Goal: Find specific page/section: Find specific page/section

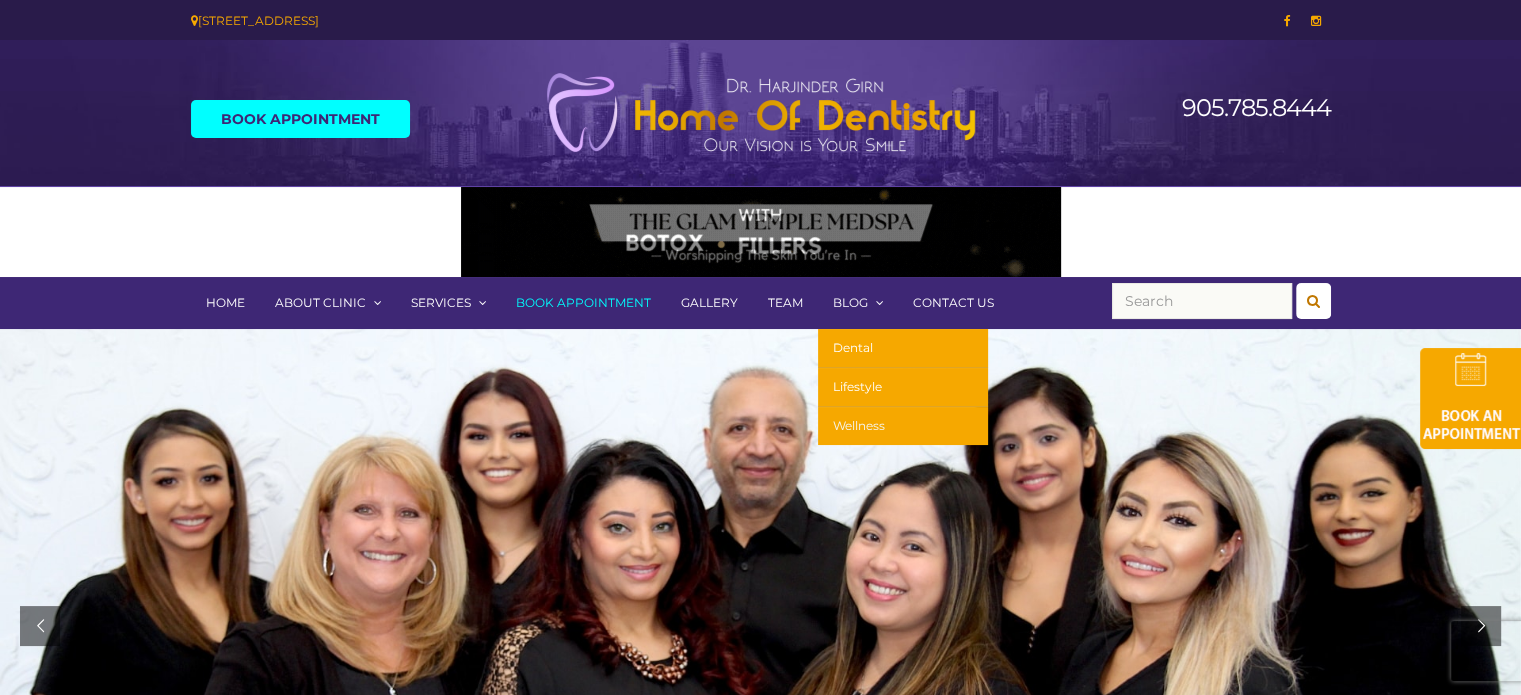
click at [850, 423] on link "Wellness" at bounding box center [903, 426] width 170 height 38
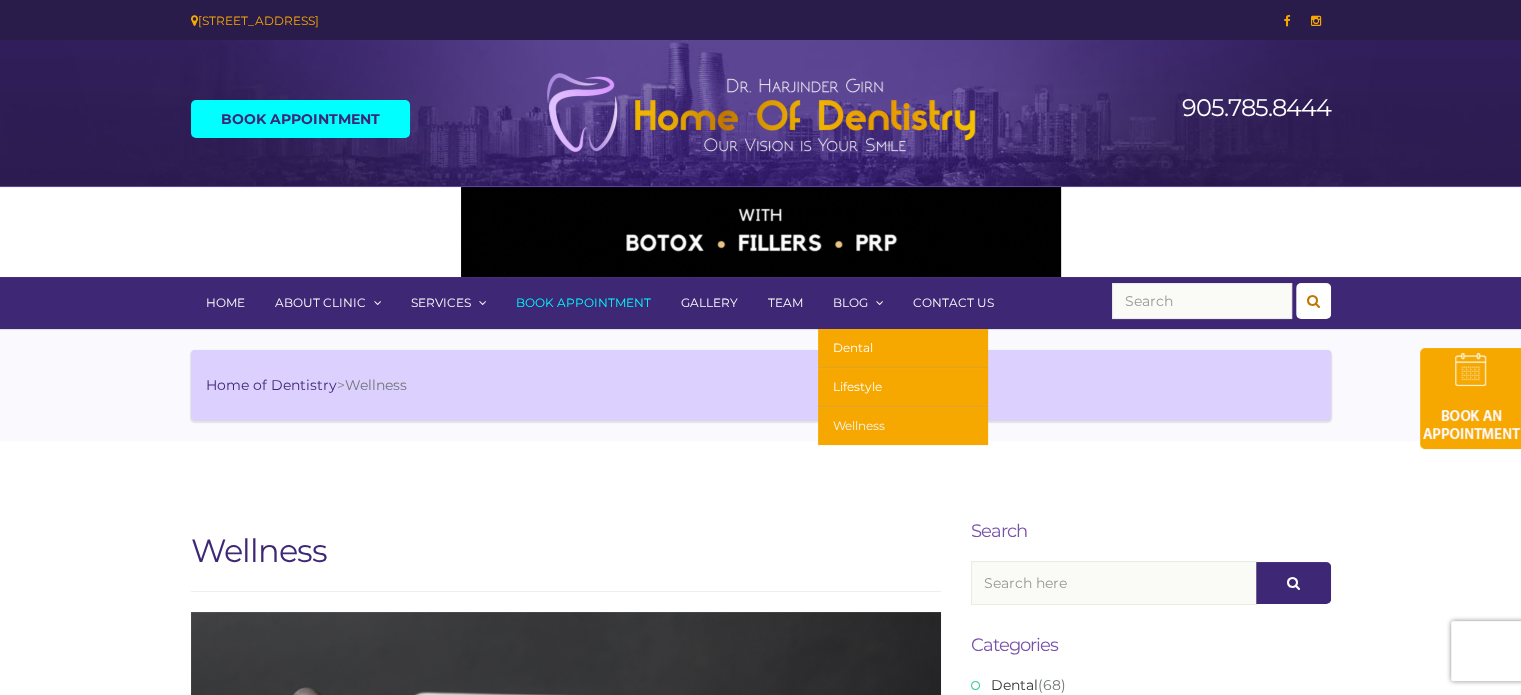
click at [854, 420] on link "Wellness" at bounding box center [903, 426] width 170 height 38
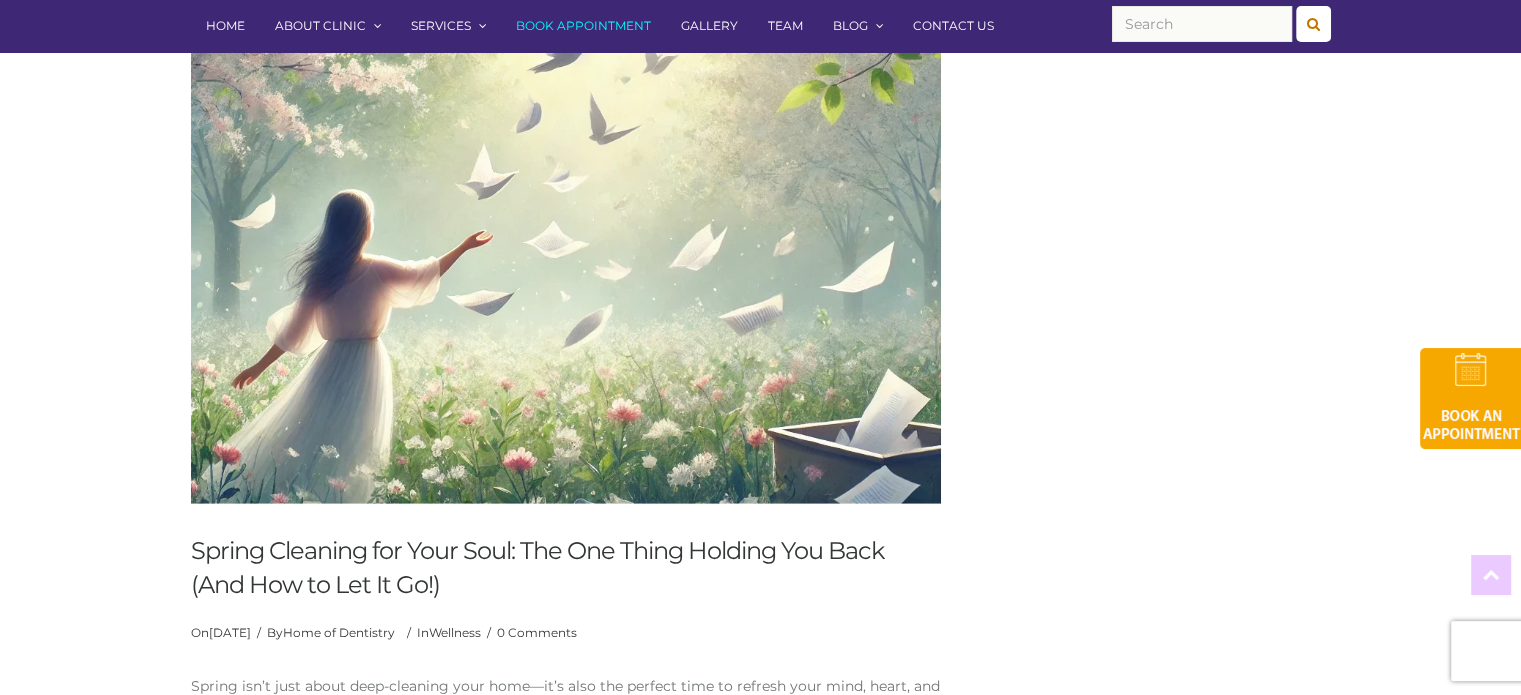
scroll to position [5428, 0]
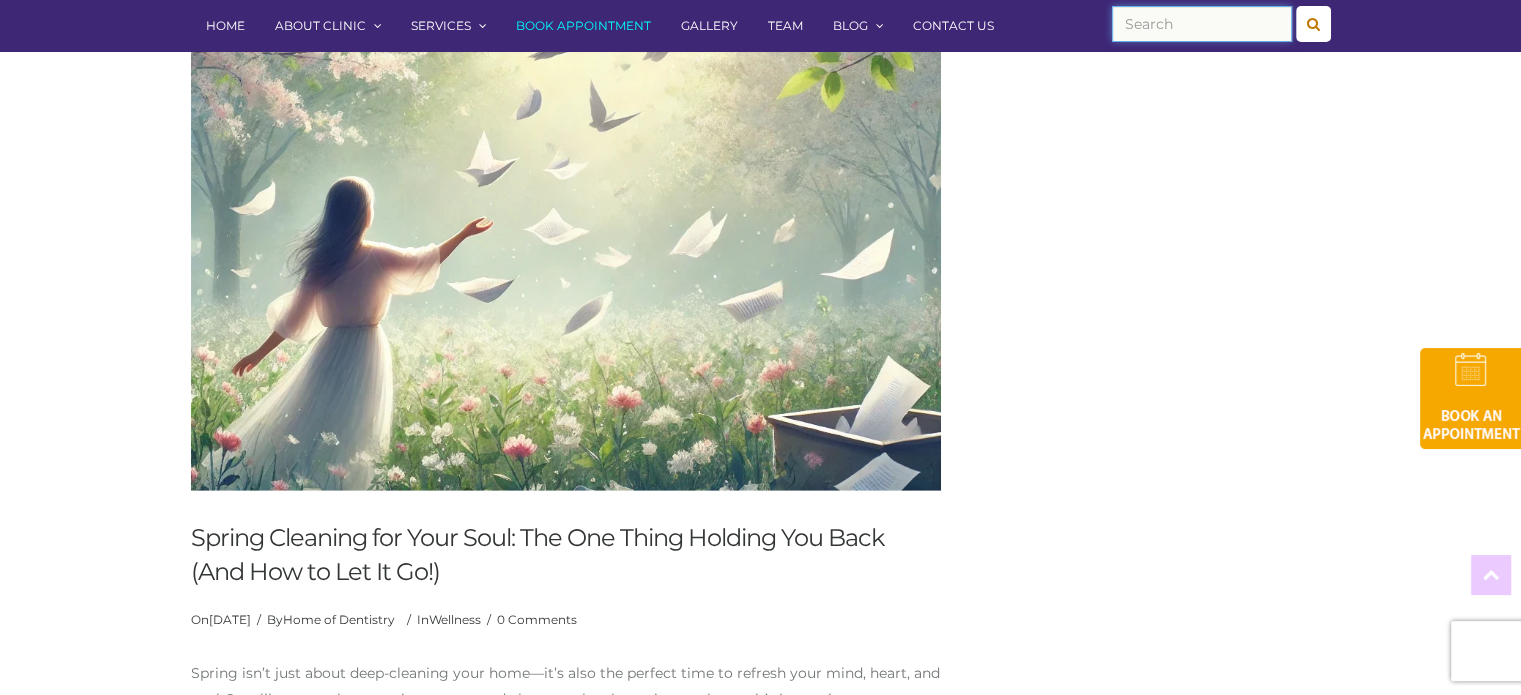
click at [1148, 27] on input "text" at bounding box center [1202, 24] width 180 height 36
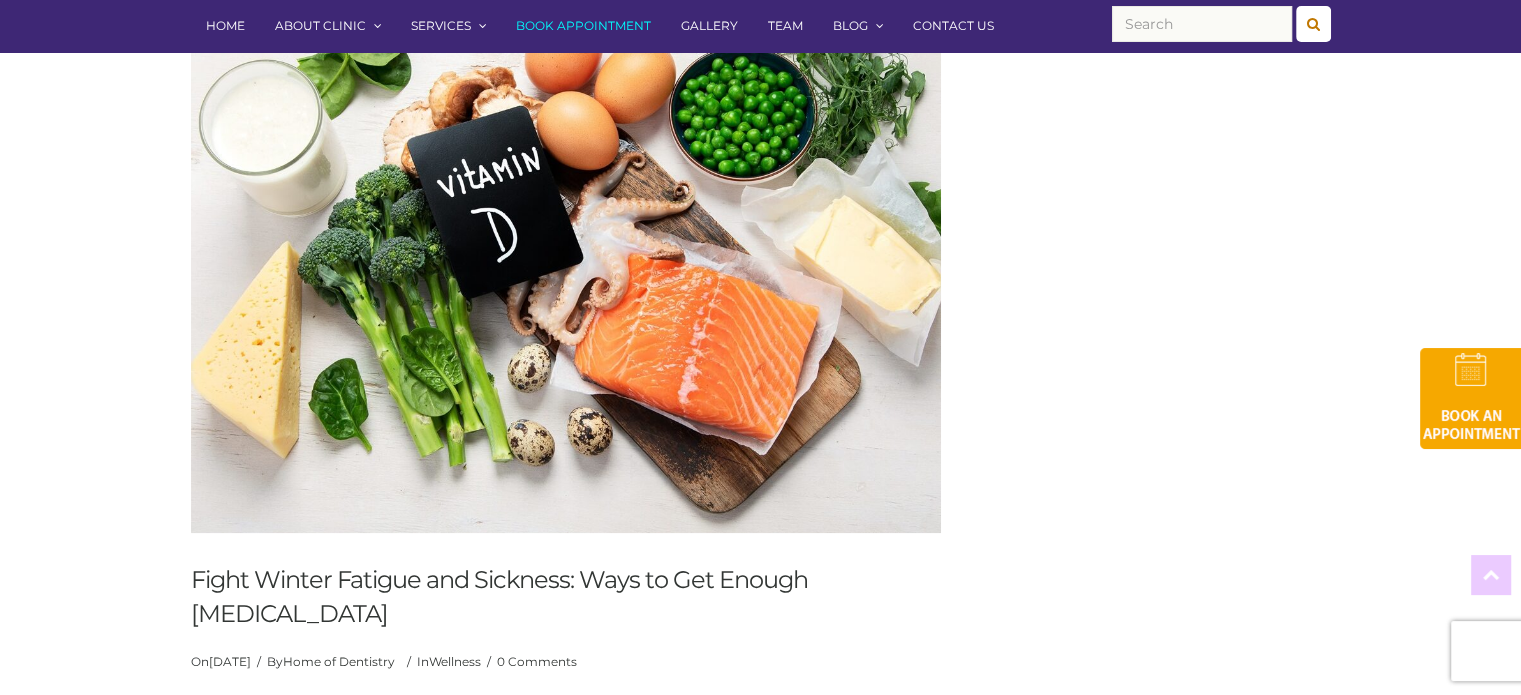
scroll to position [9072, 0]
